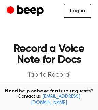
click at [78, 16] on link "Log in" at bounding box center [78, 11] width 28 height 14
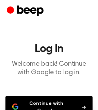
click at [55, 104] on button "Continue with Google" at bounding box center [48, 107] width 87 height 22
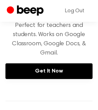
scroll to position [110, 0]
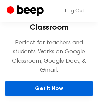
click at [47, 88] on link "Get It Now" at bounding box center [48, 89] width 87 height 16
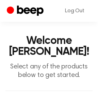
scroll to position [0, 0]
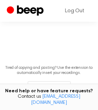
scroll to position [136, 0]
